Goal: Transaction & Acquisition: Download file/media

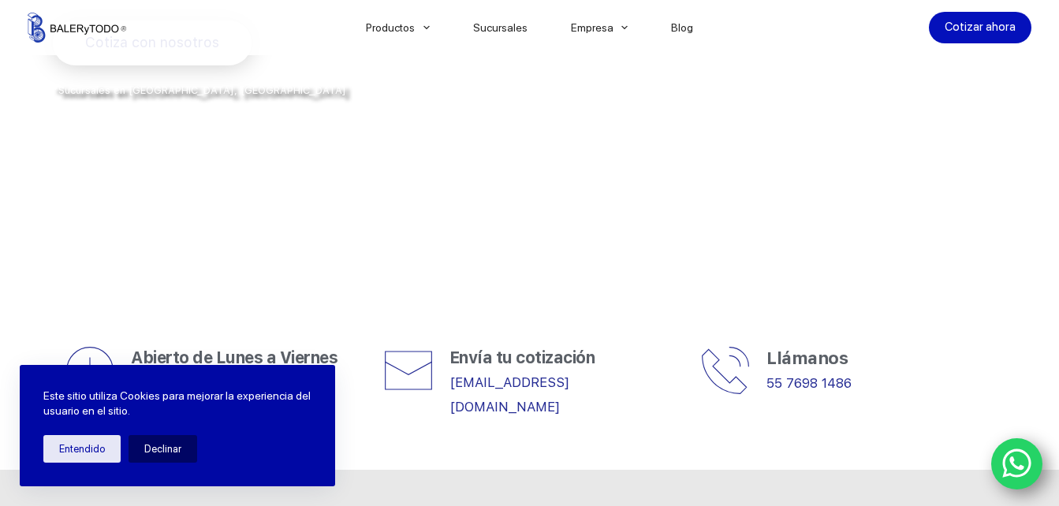
scroll to position [427, 0]
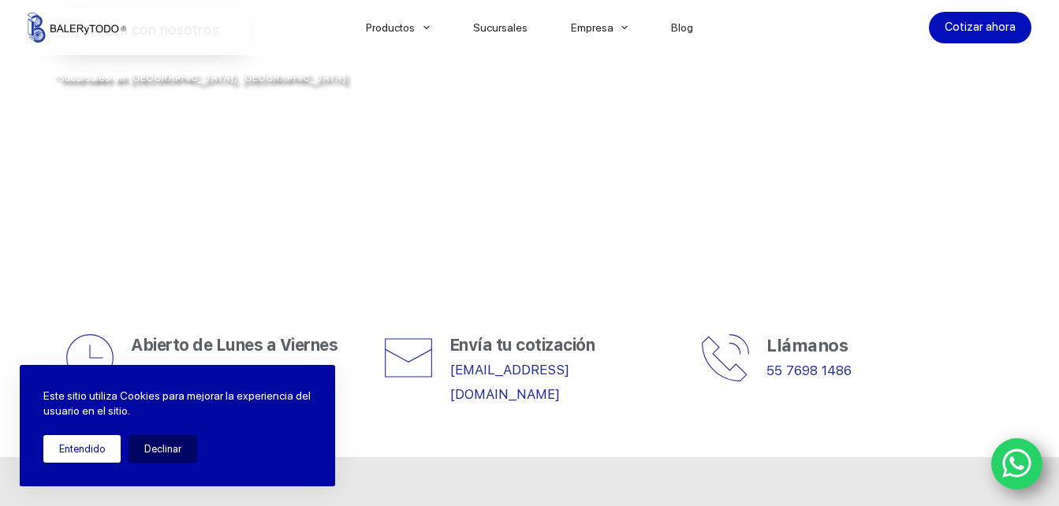
click at [55, 453] on button "Entendido" at bounding box center [81, 449] width 77 height 28
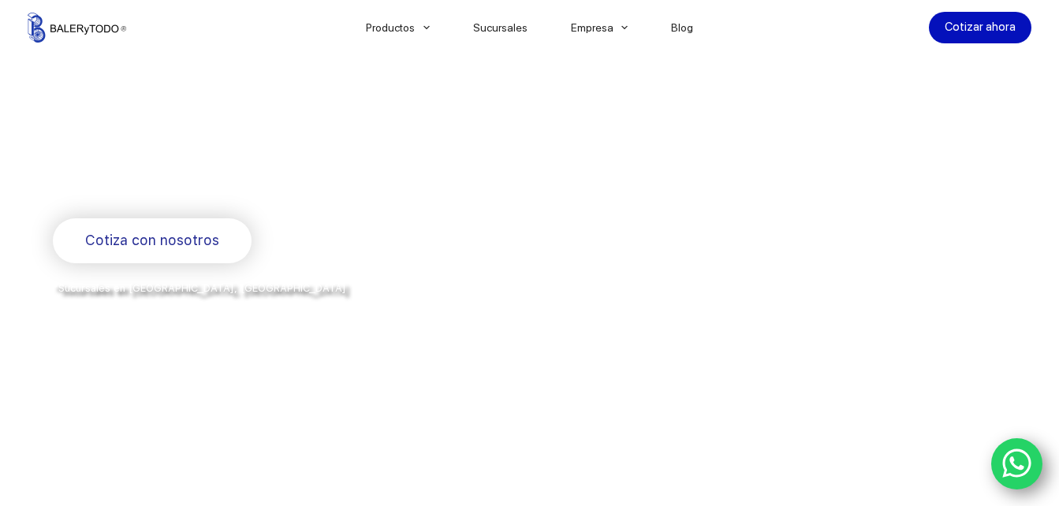
scroll to position [0, 0]
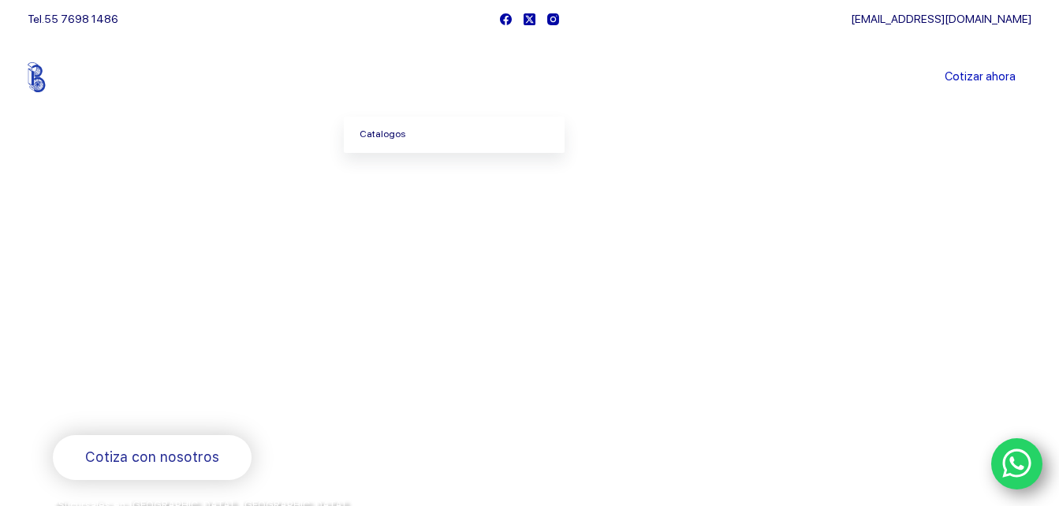
click at [387, 125] on link "Catalogos" at bounding box center [454, 135] width 221 height 36
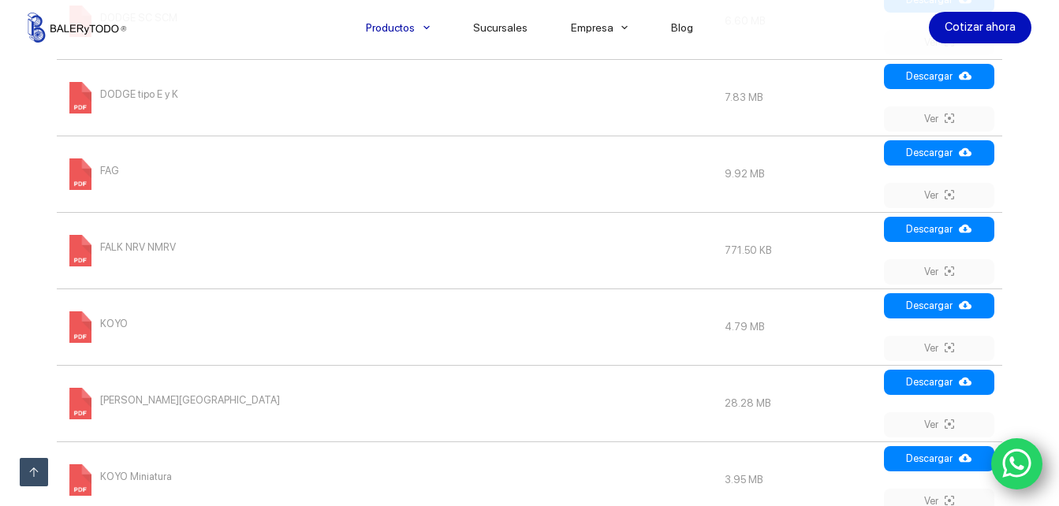
scroll to position [1215, 0]
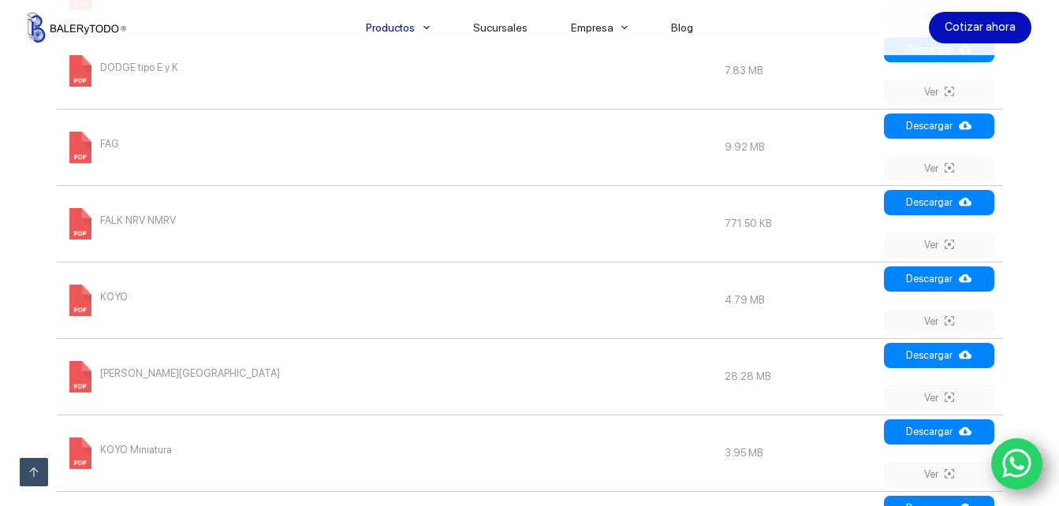
click at [111, 296] on span "KOYO" at bounding box center [114, 297] width 28 height 25
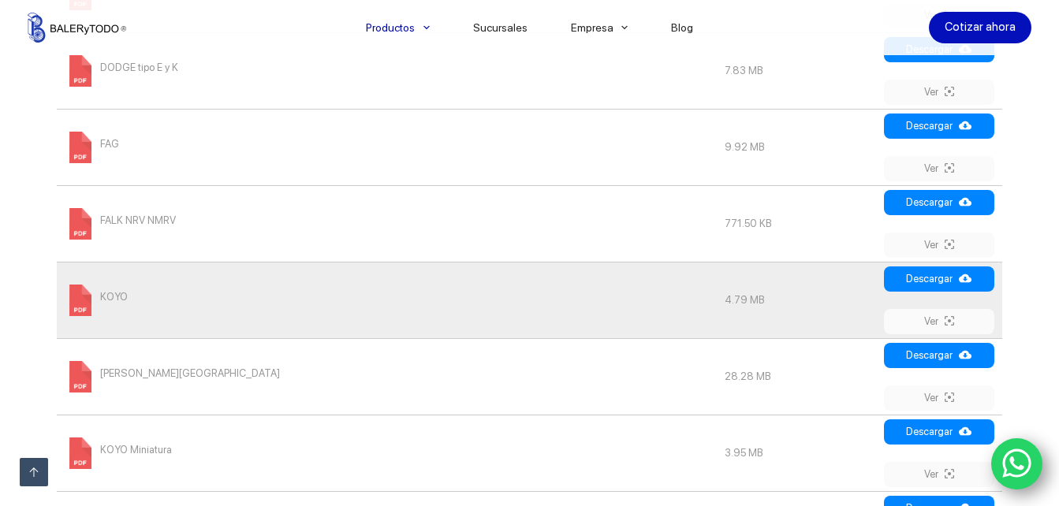
click at [149, 372] on span "[PERSON_NAME][GEOGRAPHIC_DATA]" at bounding box center [190, 373] width 180 height 25
